Goal: Find specific page/section: Find specific page/section

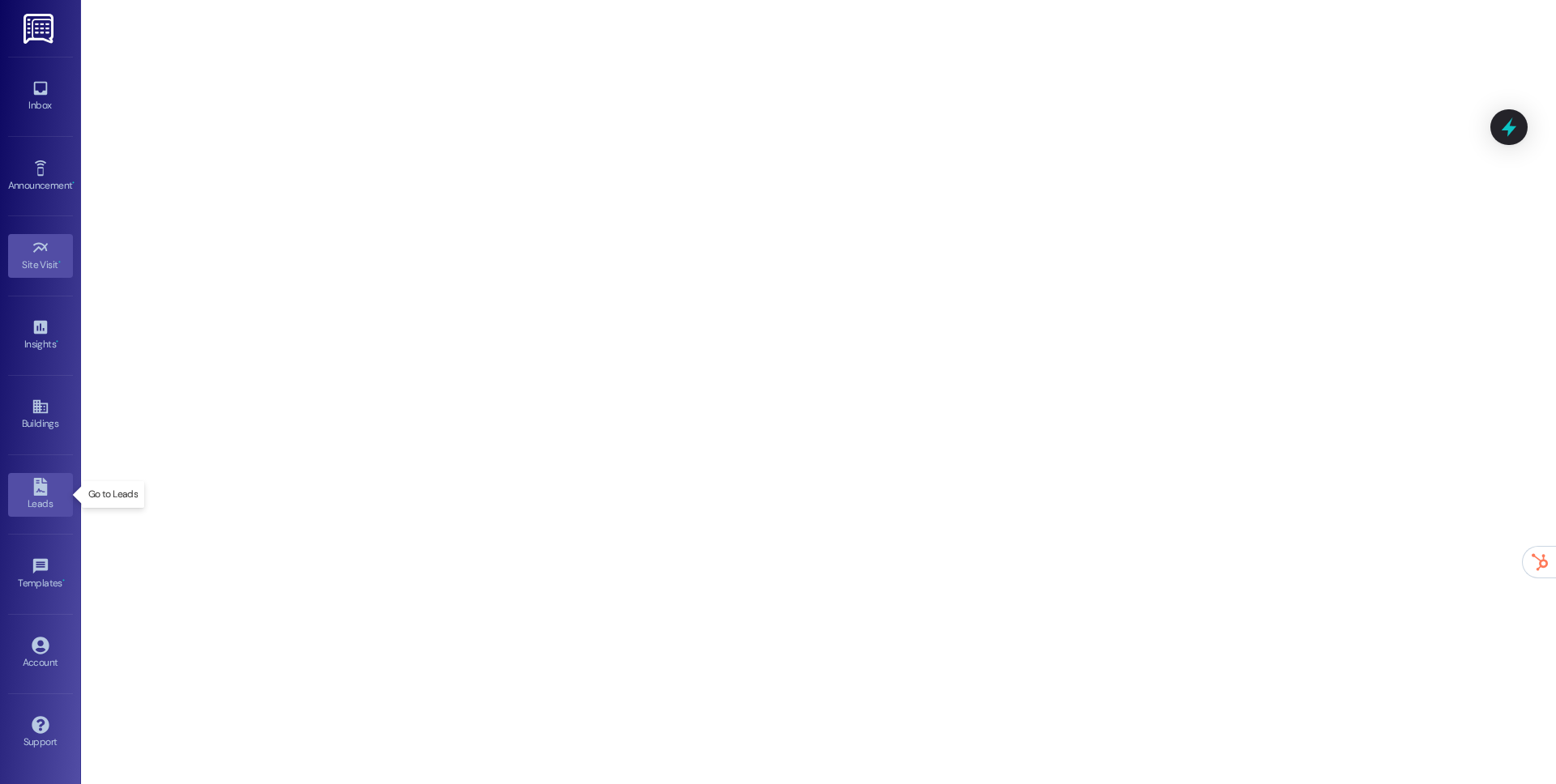
click at [48, 490] on icon at bounding box center [41, 487] width 18 height 18
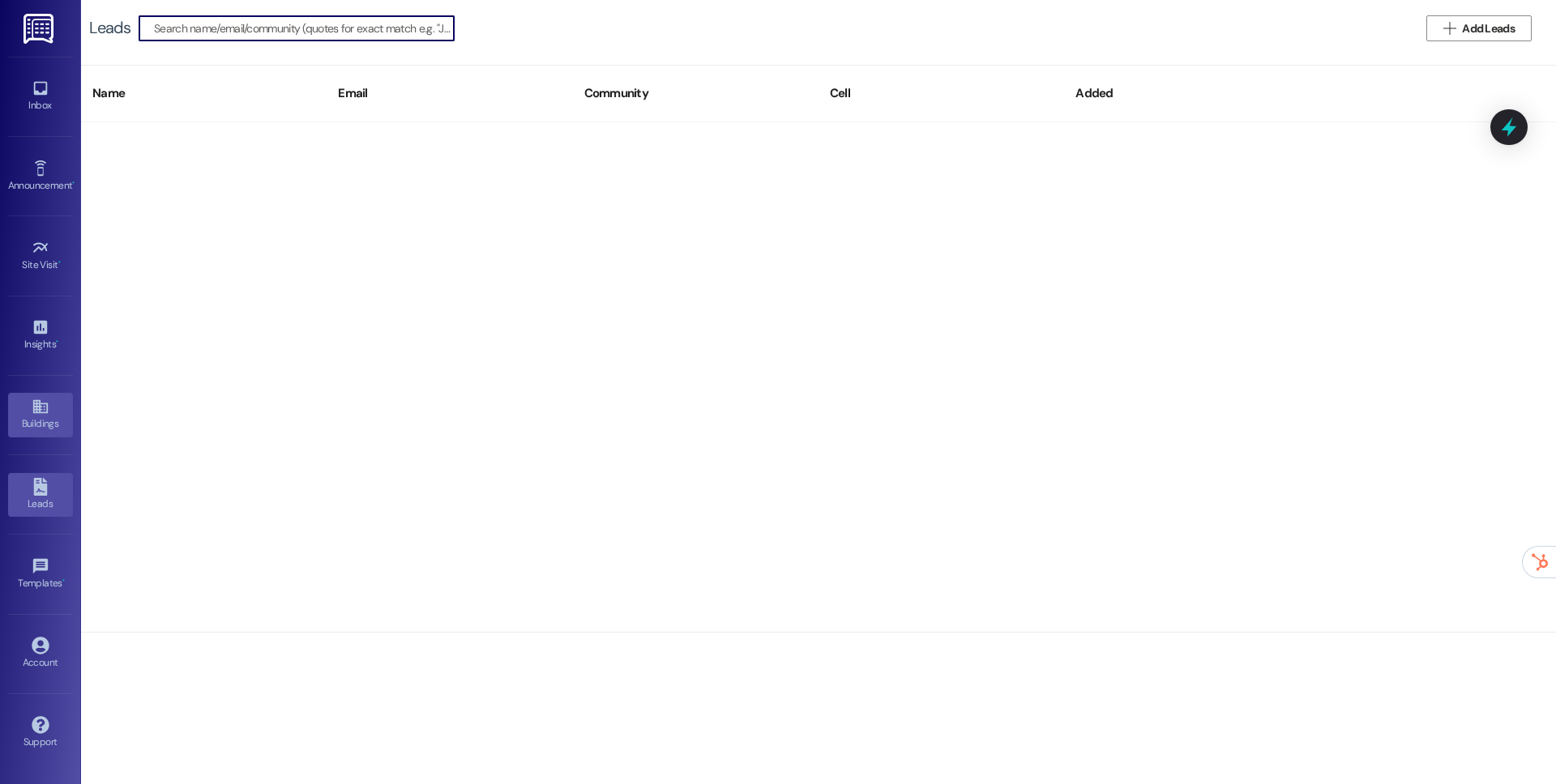
click at [43, 422] on div "Buildings" at bounding box center [40, 424] width 81 height 16
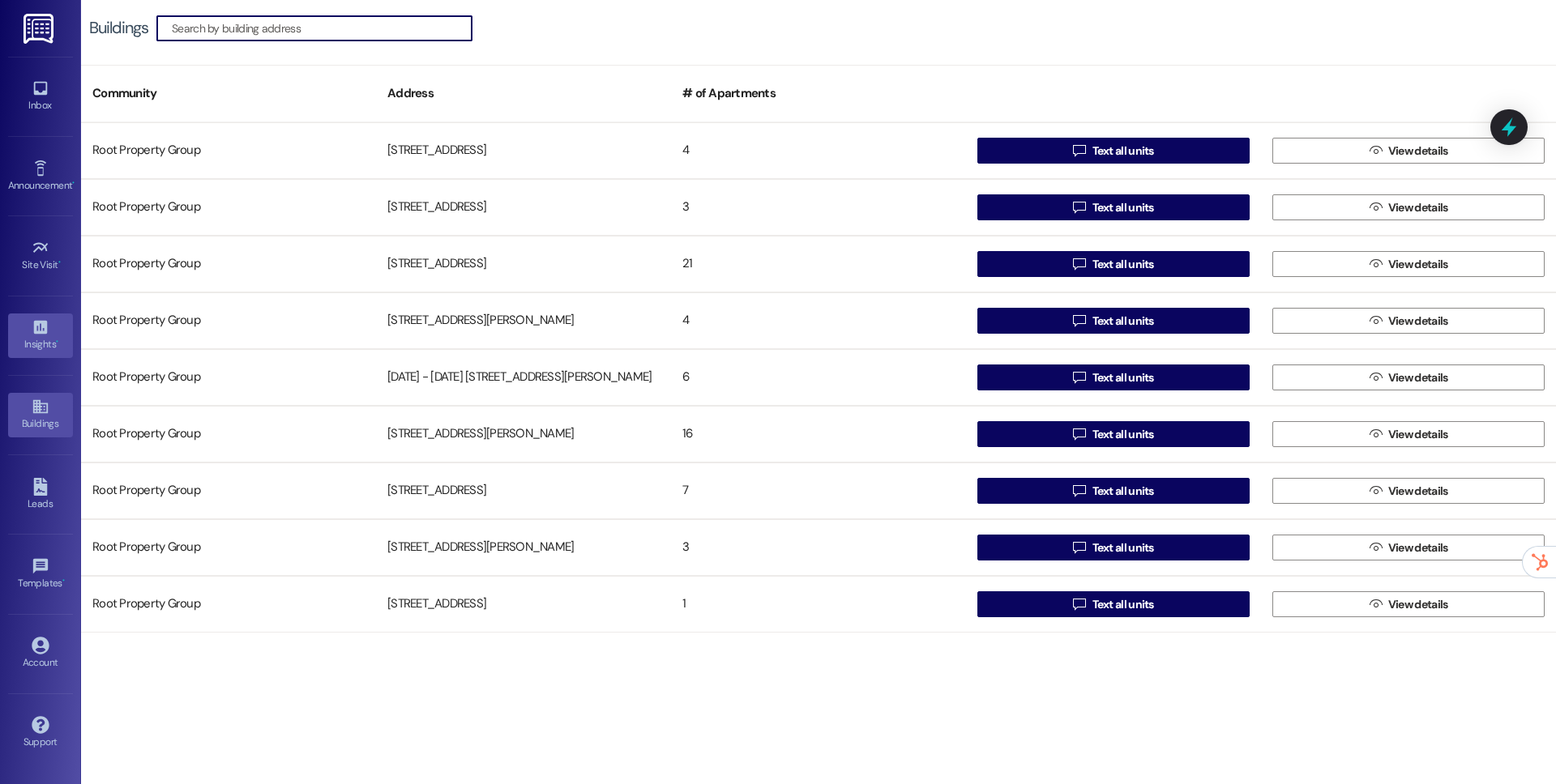
click at [37, 332] on icon at bounding box center [40, 328] width 14 height 14
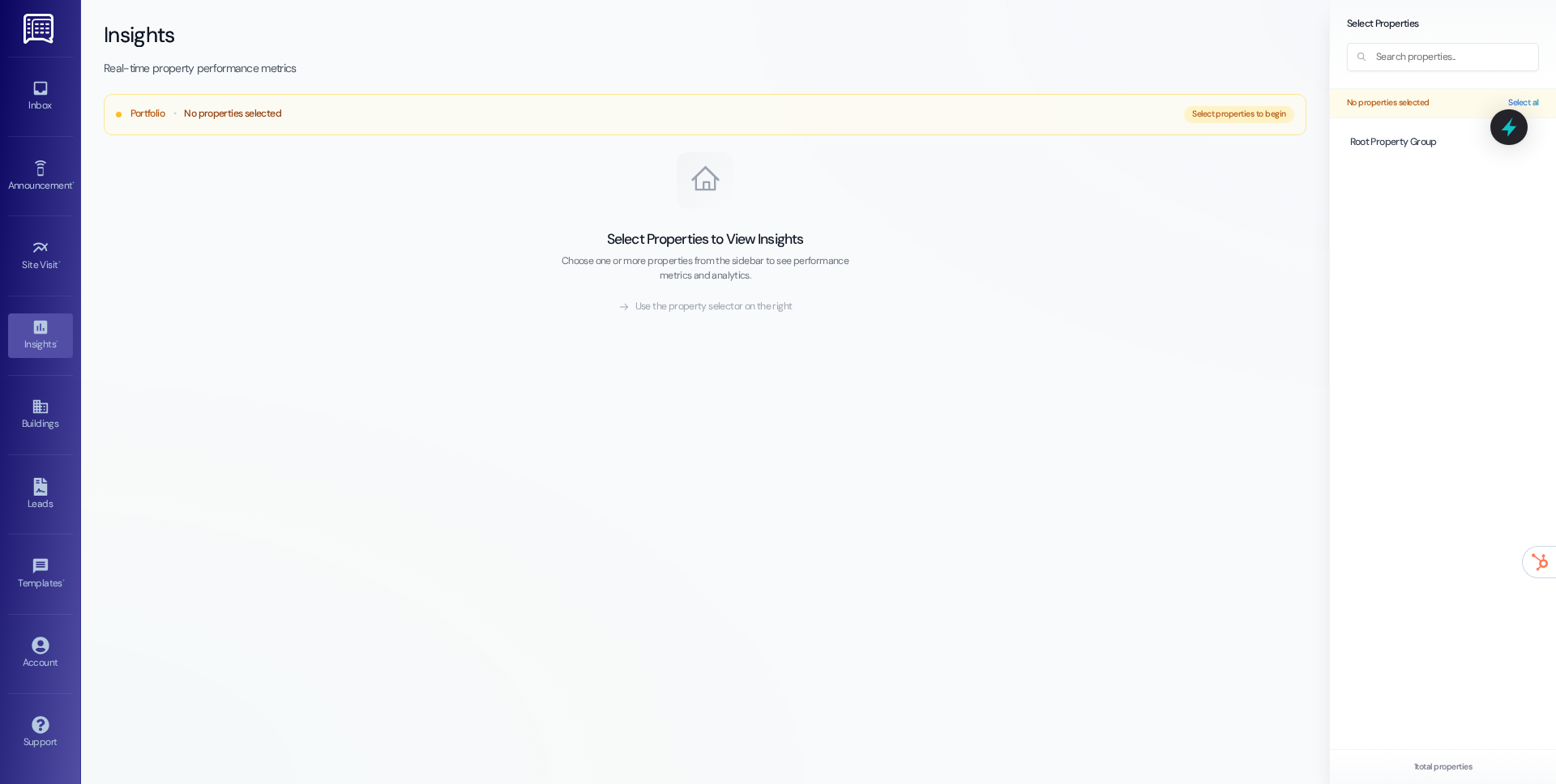
click at [1404, 160] on div "Root Property Group" at bounding box center [1442, 142] width 226 height 49
click at [1390, 156] on div at bounding box center [1443, 143] width 209 height 32
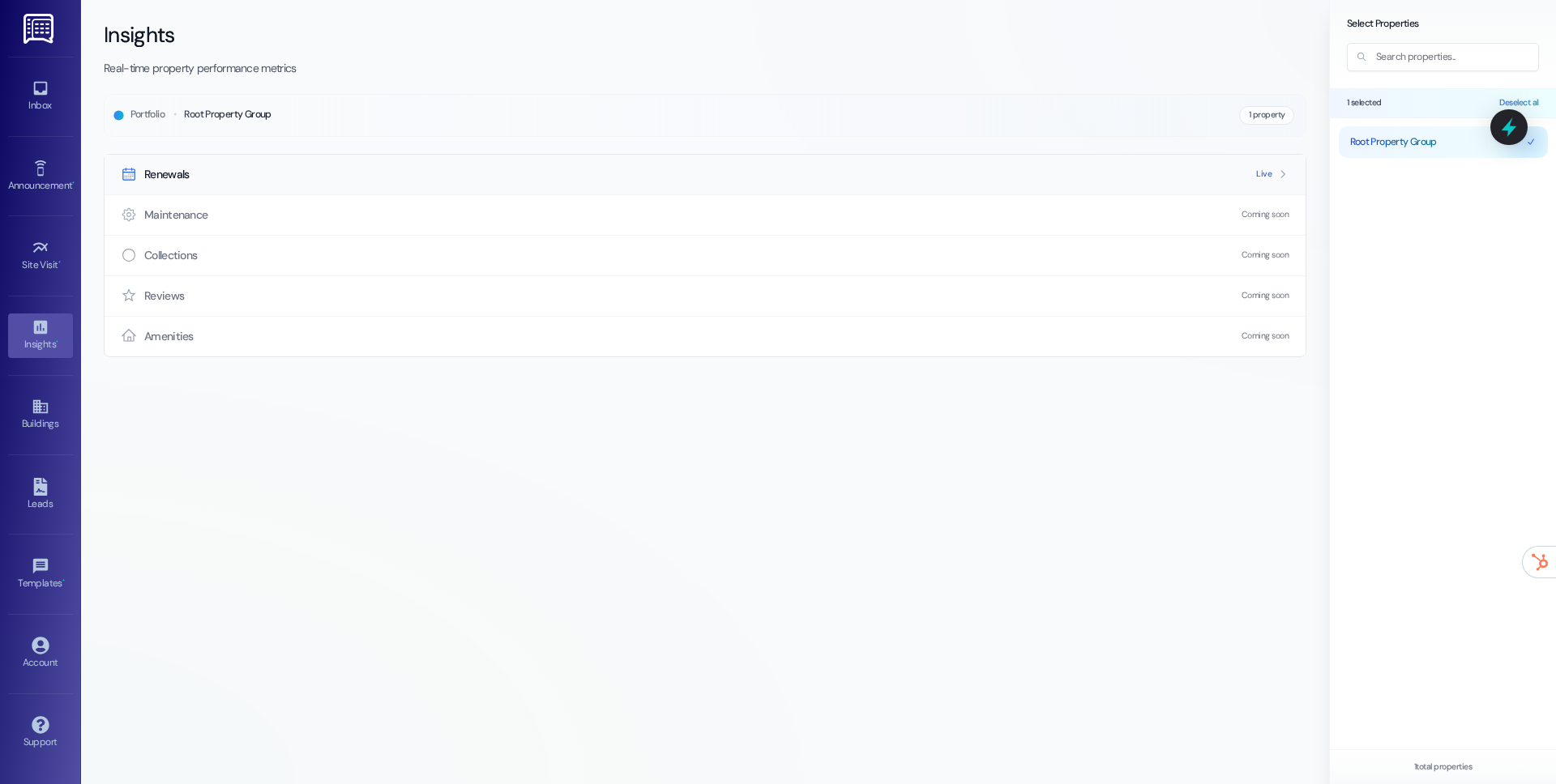
click at [1072, 158] on div "Renewals Live" at bounding box center [705, 175] width 1201 height 40
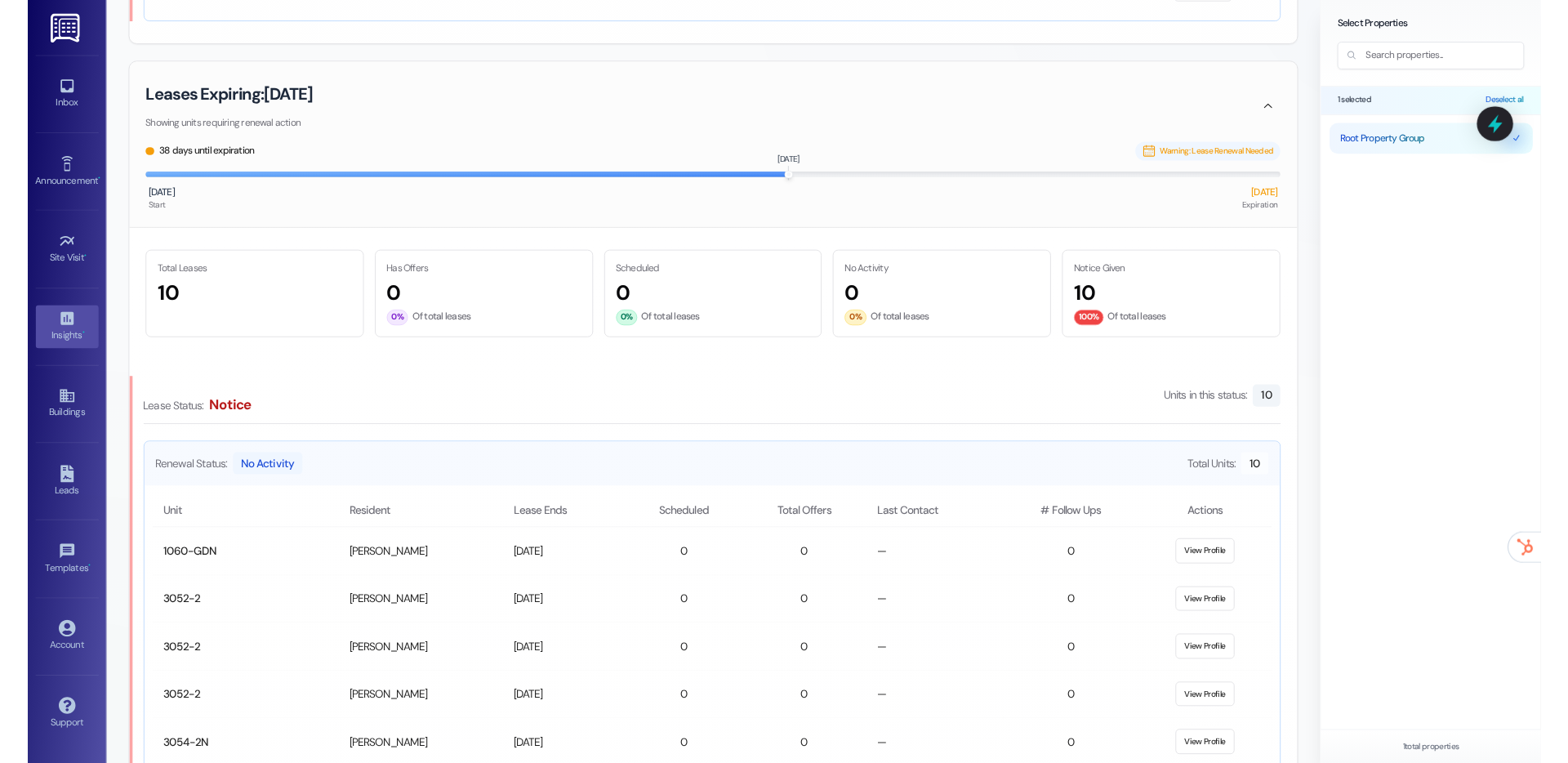
scroll to position [2715, 0]
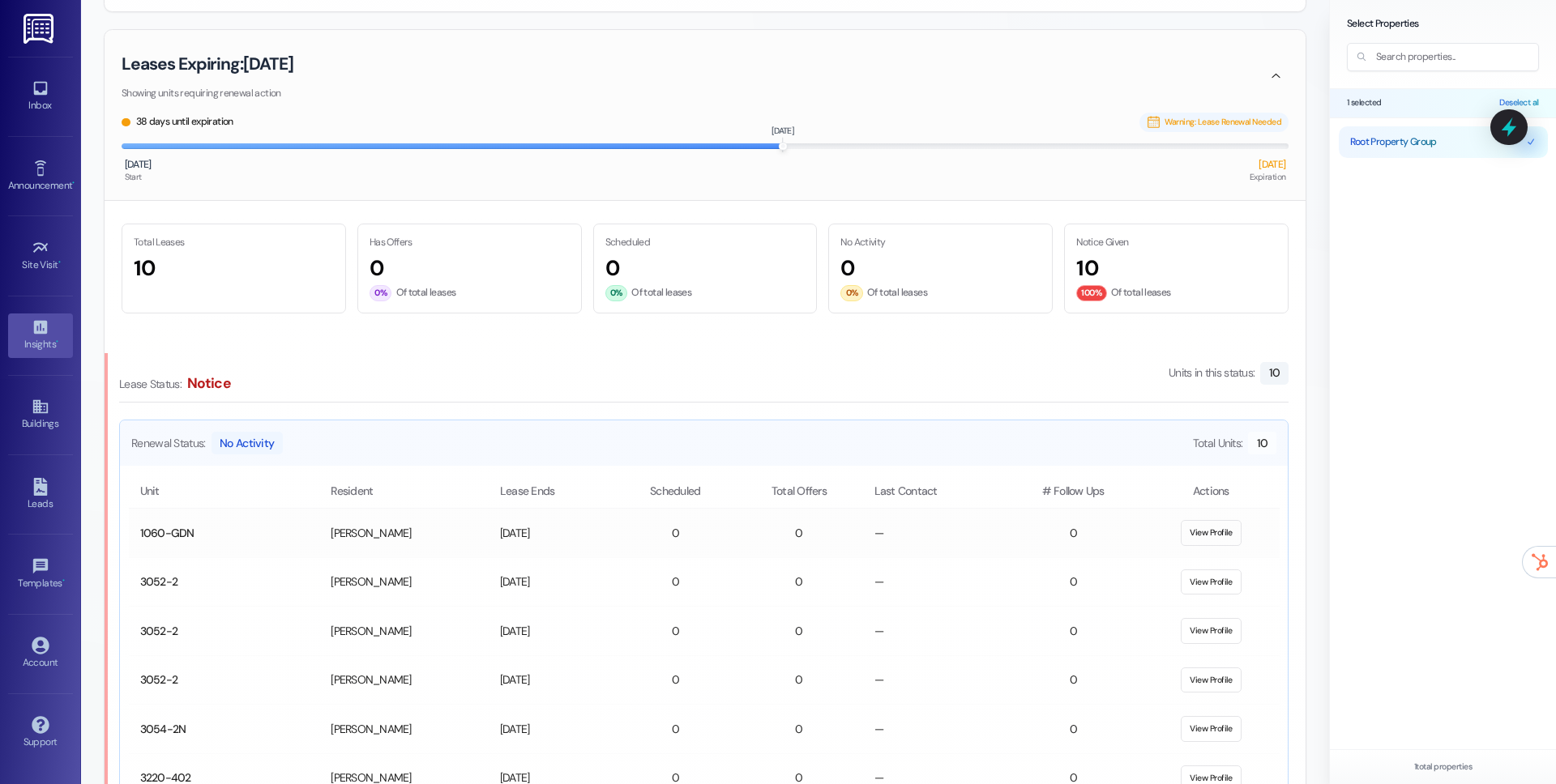
click at [1207, 537] on button "View Profile" at bounding box center [1211, 533] width 61 height 26
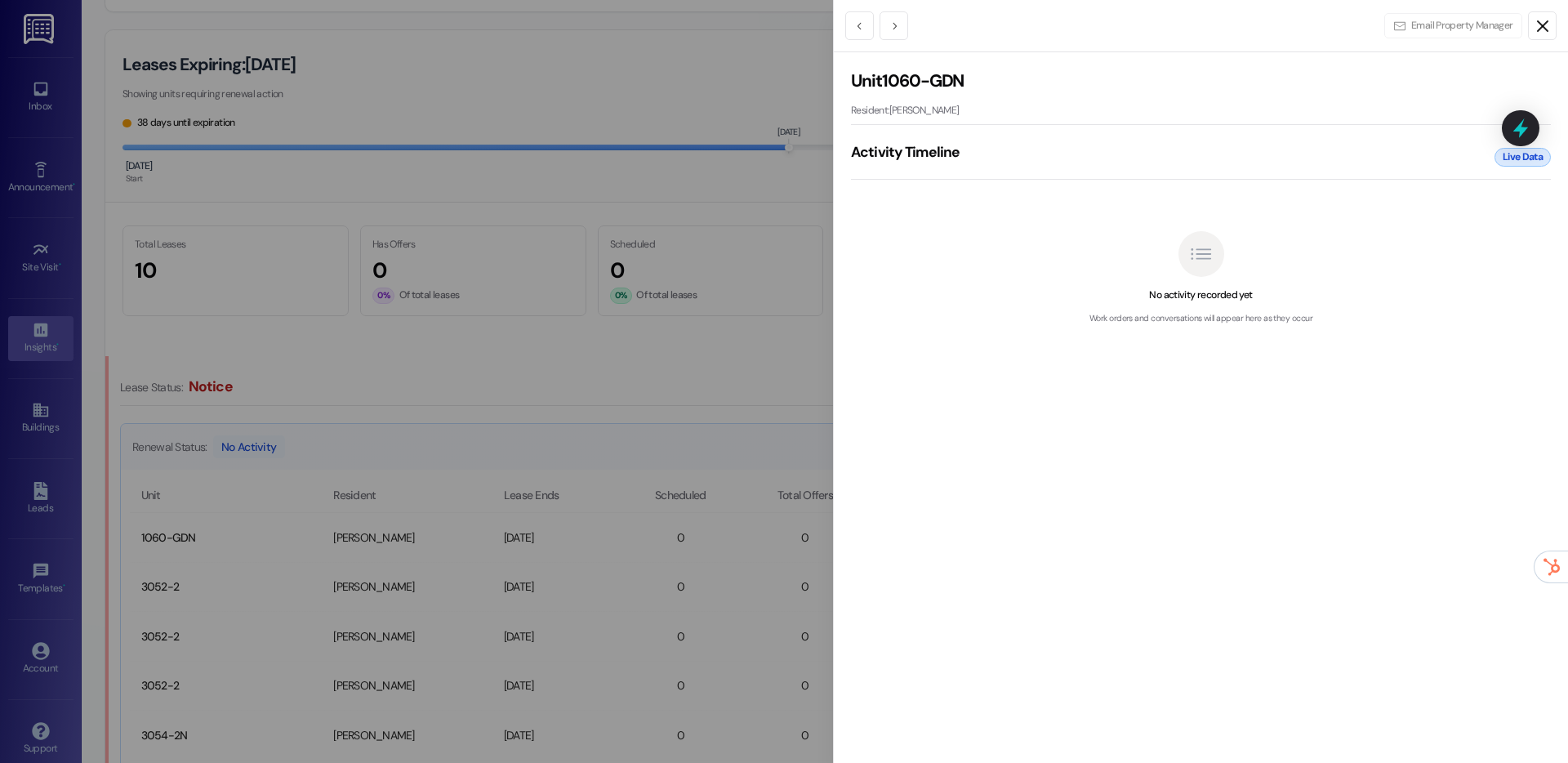
click at [27, 146] on div at bounding box center [784, 381] width 1568 height 763
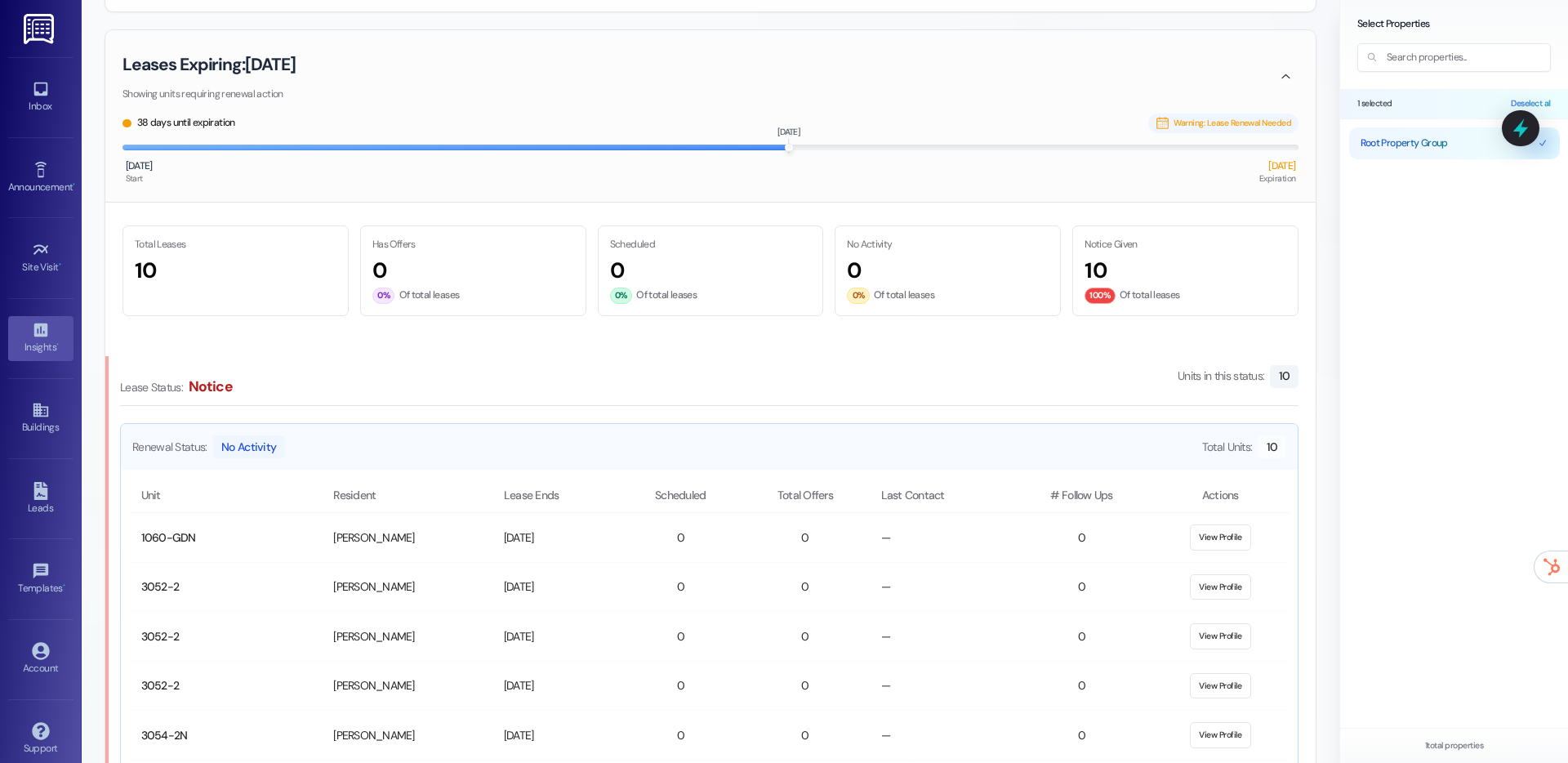
click at [52, 233] on div "Site Visit • Go to Site Visit" at bounding box center [40, 258] width 65 height 81
click at [46, 274] on div "Site Visit •" at bounding box center [40, 267] width 81 height 16
